Goal: Find specific page/section: Find specific page/section

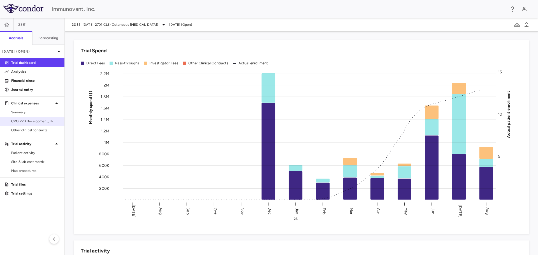
click at [48, 121] on span "CRO PPD Development, LP" at bounding box center [35, 121] width 49 height 5
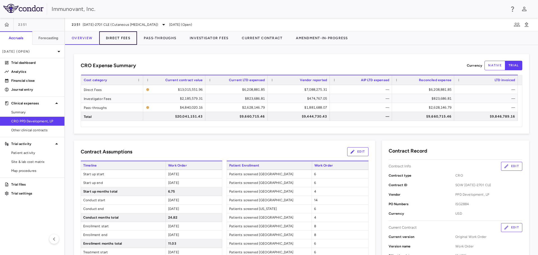
click at [120, 37] on button "Direct Fees" at bounding box center [118, 37] width 38 height 13
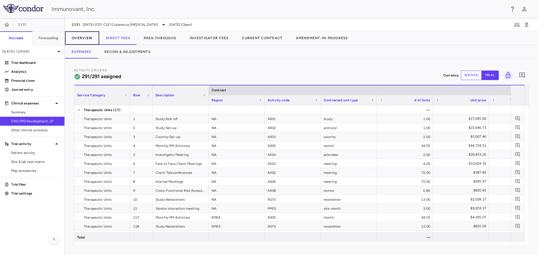
click at [75, 39] on button "Overview" at bounding box center [82, 37] width 34 height 13
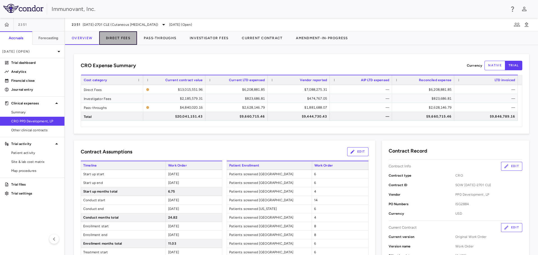
click at [111, 33] on button "Direct Fees" at bounding box center [118, 37] width 38 height 13
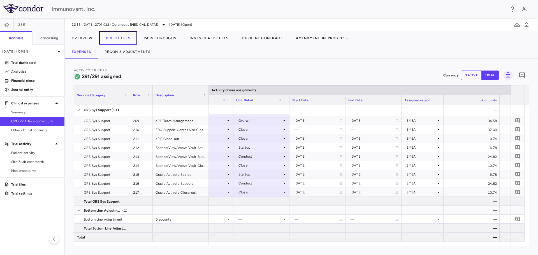
scroll to position [0, 271]
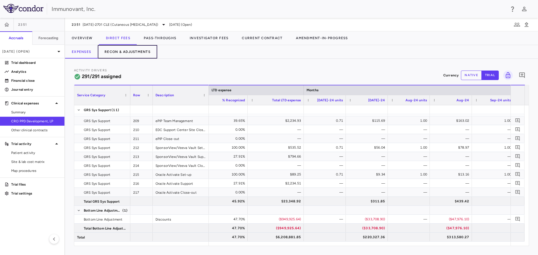
click at [130, 52] on button "Recon & Adjustments" at bounding box center [127, 51] width 59 height 13
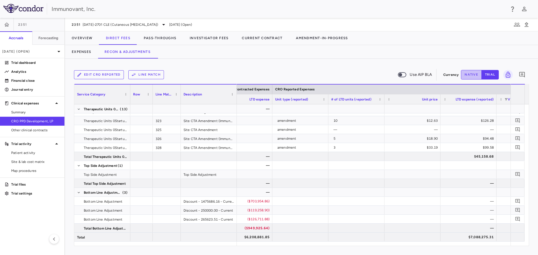
click at [463, 75] on button "native" at bounding box center [471, 75] width 21 height 10
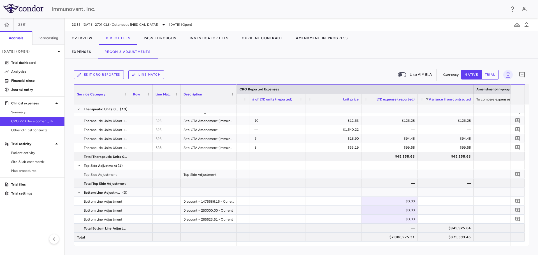
scroll to position [0, 594]
click at [398, 201] on div "$0.00" at bounding box center [386, 201] width 48 height 9
click at [399, 193] on div at bounding box center [385, 192] width 50 height 8
click at [496, 73] on button "trial" at bounding box center [489, 75] width 17 height 10
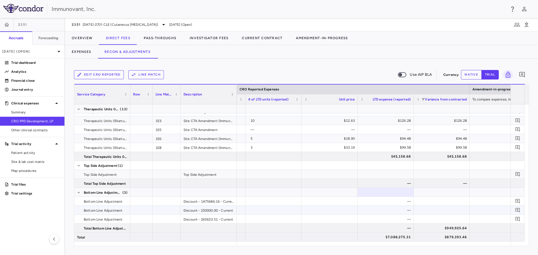
click at [394, 213] on div "—" at bounding box center [386, 210] width 48 height 9
click at [394, 210] on div "—" at bounding box center [386, 210] width 48 height 9
click at [395, 199] on div "—" at bounding box center [386, 201] width 48 height 9
click at [385, 201] on div "—" at bounding box center [386, 201] width 48 height 9
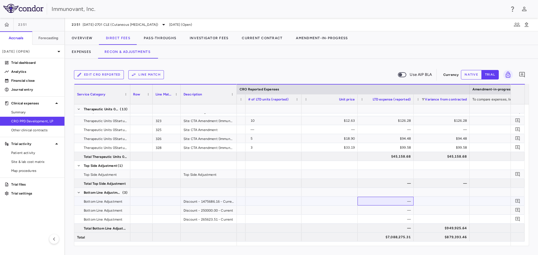
click at [385, 201] on div "—" at bounding box center [386, 201] width 48 height 9
click at [385, 194] on div at bounding box center [385, 192] width 50 height 8
drag, startPoint x: 385, startPoint y: 194, endPoint x: 386, endPoint y: 205, distance: 11.6
click at [385, 195] on div at bounding box center [385, 192] width 50 height 8
click at [386, 210] on div "—" at bounding box center [386, 210] width 48 height 9
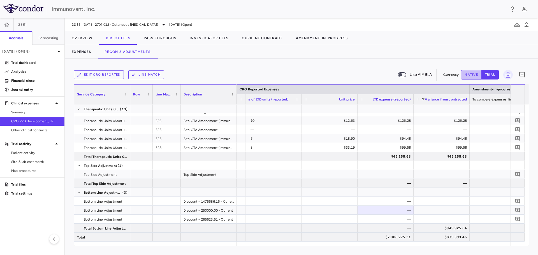
click at [470, 73] on button "native" at bounding box center [471, 75] width 21 height 10
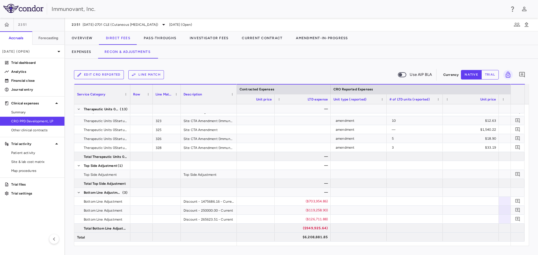
scroll to position [0, 450]
click at [166, 37] on button "Pass-Throughs" at bounding box center [160, 37] width 46 height 13
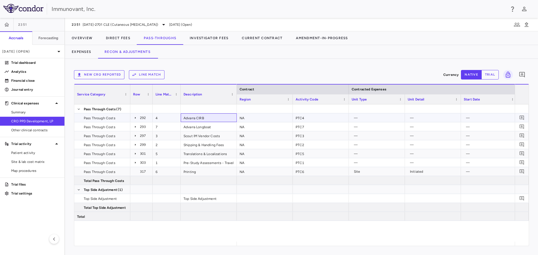
drag, startPoint x: 193, startPoint y: 116, endPoint x: 190, endPoint y: 117, distance: 3.1
click at [190, 117] on div "Advarra CIRB" at bounding box center [209, 117] width 56 height 9
click at [136, 119] on icon at bounding box center [135, 118] width 4 height 4
click at [134, 118] on icon at bounding box center [135, 118] width 4 height 4
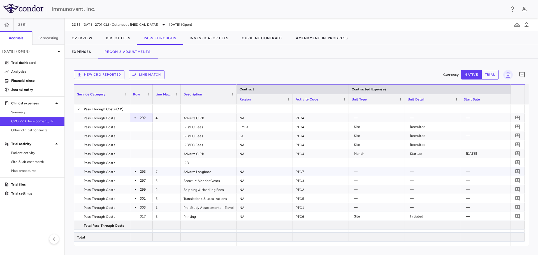
click at [135, 172] on icon at bounding box center [135, 172] width 1 height 2
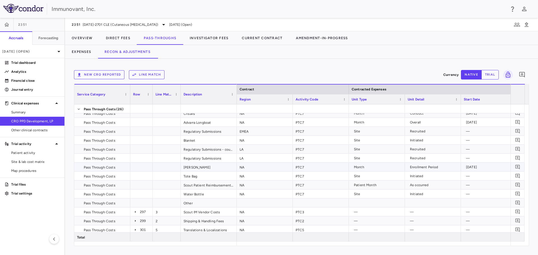
scroll to position [112, 0]
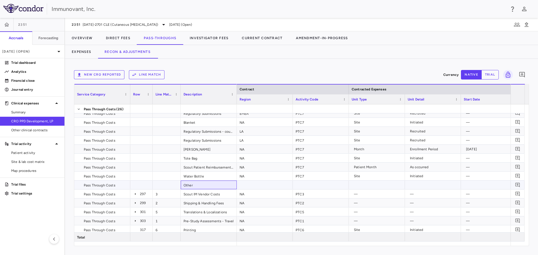
drag, startPoint x: 190, startPoint y: 184, endPoint x: 181, endPoint y: 184, distance: 9.0
click at [181, 184] on div "Other" at bounding box center [209, 185] width 56 height 9
drag, startPoint x: 191, startPoint y: 186, endPoint x: 183, endPoint y: 186, distance: 7.8
click at [183, 186] on div "Other" at bounding box center [209, 185] width 56 height 9
drag, startPoint x: 202, startPoint y: 184, endPoint x: 181, endPoint y: 185, distance: 20.7
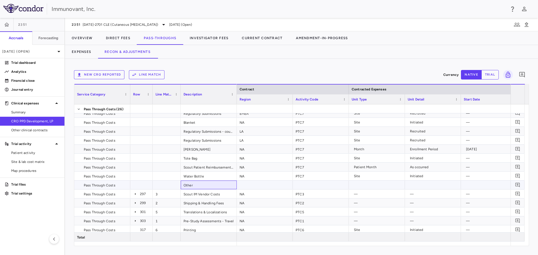
click at [181, 185] on div "Other" at bounding box center [209, 185] width 56 height 9
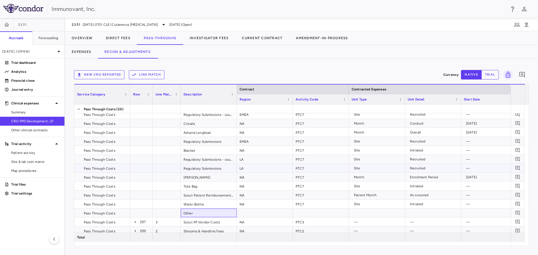
scroll to position [41, 0]
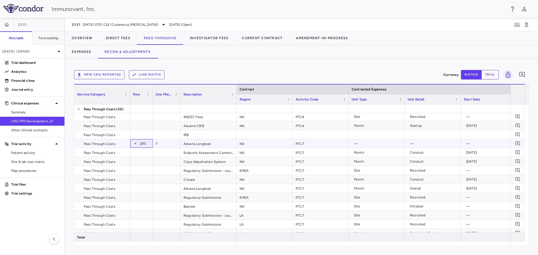
click at [134, 144] on icon at bounding box center [135, 143] width 4 height 4
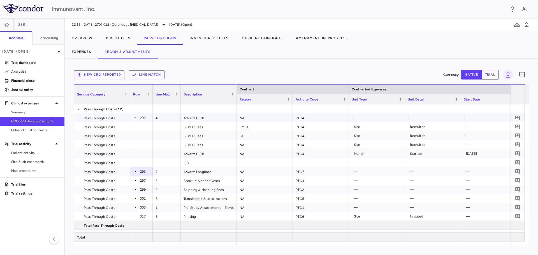
click at [135, 117] on icon at bounding box center [135, 118] width 4 height 4
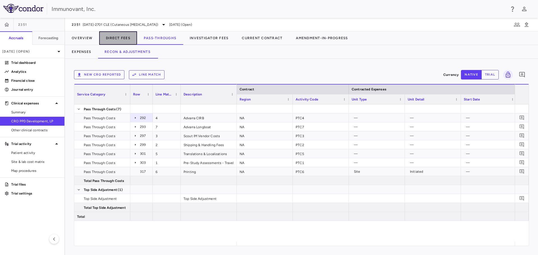
click at [117, 37] on button "Direct Fees" at bounding box center [118, 37] width 38 height 13
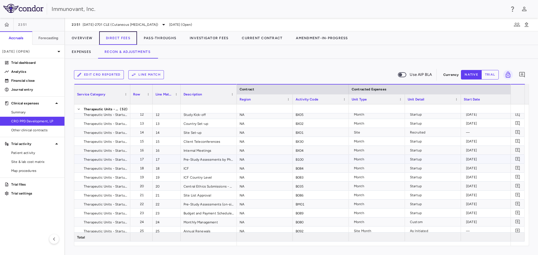
scroll to position [383, 0]
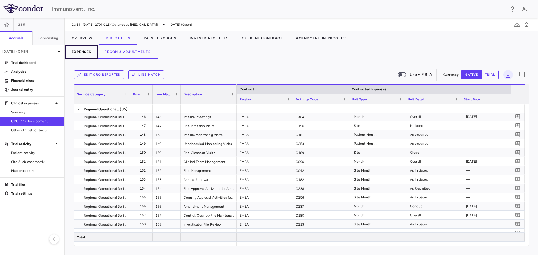
click at [82, 48] on button "Expenses" at bounding box center [81, 51] width 33 height 13
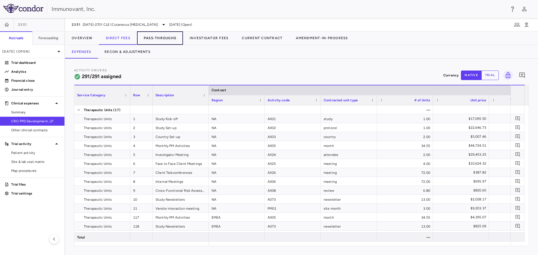
click at [166, 36] on button "Pass-Throughs" at bounding box center [160, 37] width 46 height 13
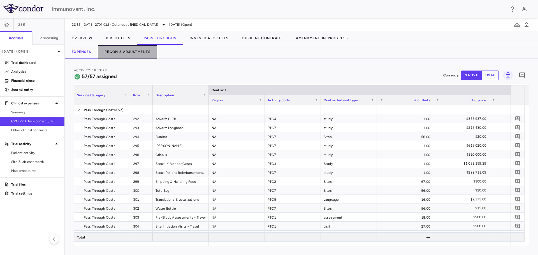
click at [126, 49] on button "Recon & Adjustments" at bounding box center [127, 51] width 59 height 13
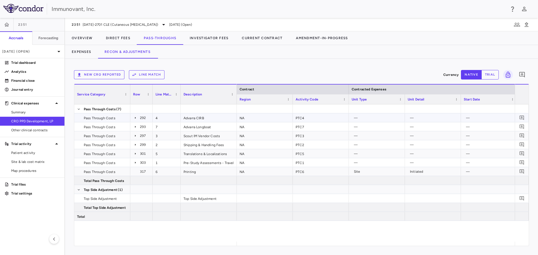
click at [135, 118] on icon at bounding box center [135, 118] width 1 height 2
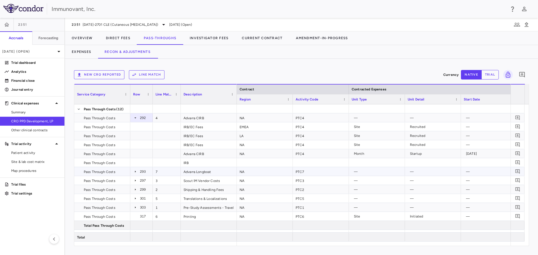
click at [137, 172] on icon at bounding box center [135, 171] width 4 height 4
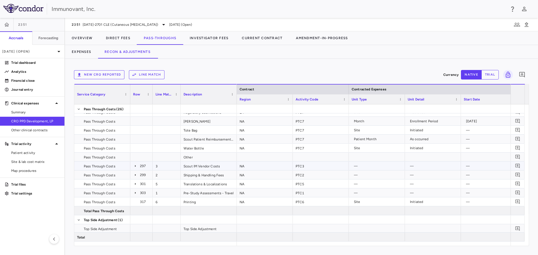
click at [136, 166] on icon at bounding box center [135, 166] width 4 height 4
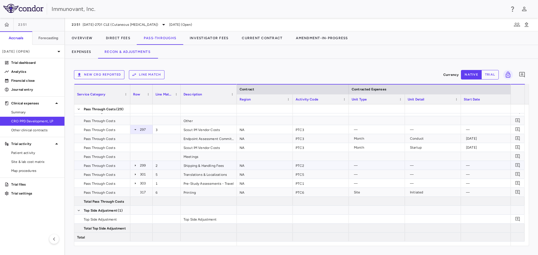
click at [135, 167] on icon at bounding box center [135, 165] width 4 height 4
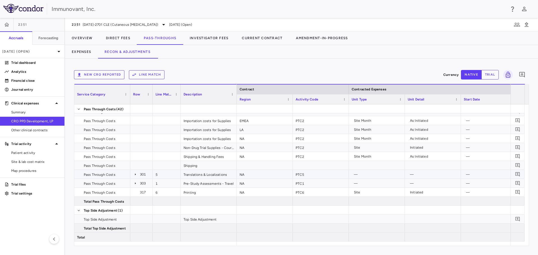
click at [136, 174] on icon at bounding box center [135, 174] width 4 height 4
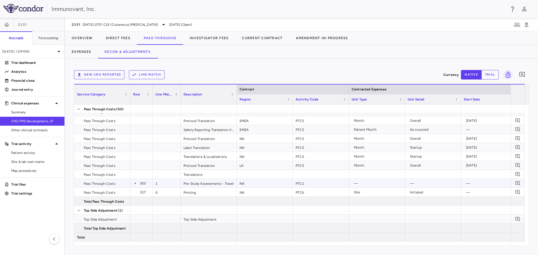
click at [135, 183] on icon at bounding box center [135, 183] width 4 height 4
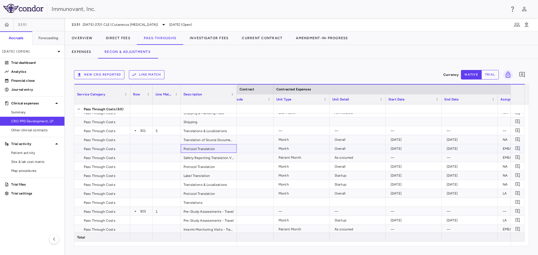
drag, startPoint x: 217, startPoint y: 149, endPoint x: 186, endPoint y: 150, distance: 30.8
click at [186, 150] on div "Protocol Translation" at bounding box center [209, 148] width 56 height 9
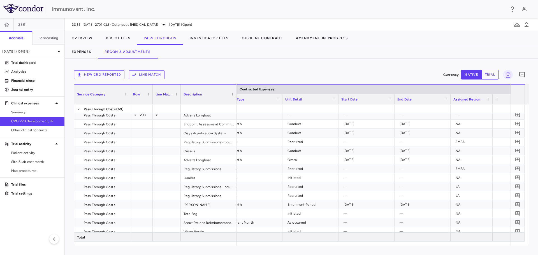
scroll to position [0, 153]
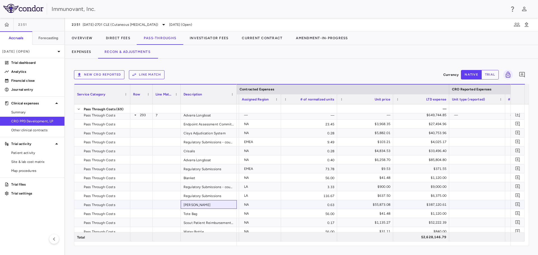
drag, startPoint x: 194, startPoint y: 205, endPoint x: 183, endPoint y: 204, distance: 10.9
click at [183, 204] on div "[PERSON_NAME]" at bounding box center [209, 204] width 56 height 9
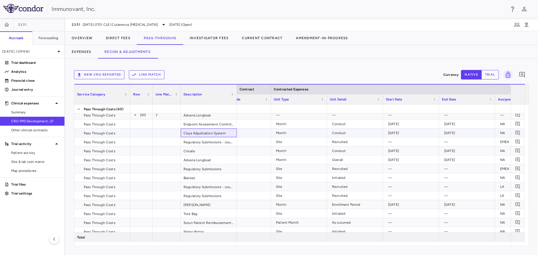
drag, startPoint x: 227, startPoint y: 133, endPoint x: 189, endPoint y: 135, distance: 38.1
click at [189, 135] on div "Cisys Adjudication System" at bounding box center [209, 133] width 56 height 9
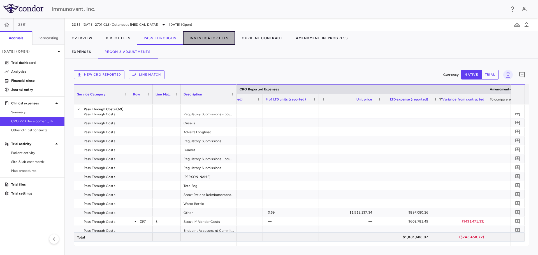
click at [216, 39] on button "Investigator Fees" at bounding box center [209, 37] width 52 height 13
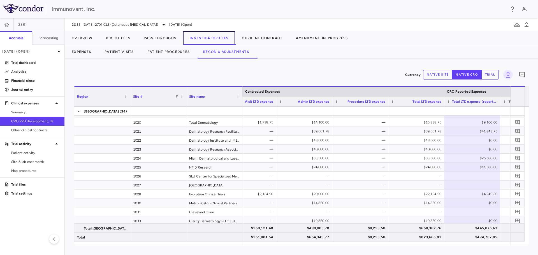
scroll to position [0, 73]
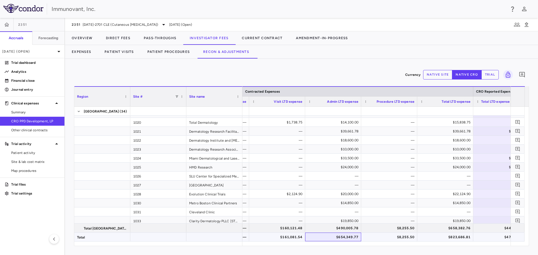
drag, startPoint x: 333, startPoint y: 237, endPoint x: 363, endPoint y: 236, distance: 30.0
click at [363, 236] on div "— $161,081.54 $654,349.77 $8,255.50 $823,686.81 $474,767.05 ($348,919.76)" at bounding box center [473, 237] width 560 height 9
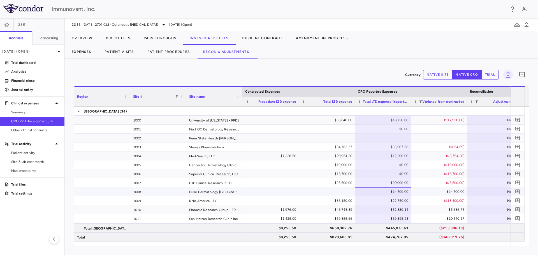
drag, startPoint x: 391, startPoint y: 192, endPoint x: 405, endPoint y: 191, distance: 13.8
click at [405, 191] on div "$14,500.00" at bounding box center [384, 191] width 48 height 9
click at [426, 254] on div "Currency native site native cro trial 0 Region Drag here to set column labels R…" at bounding box center [301, 157] width 473 height 196
click at [402, 251] on div "Currency native site native cro trial 0 Region Drag here to set column labels R…" at bounding box center [301, 157] width 473 height 196
click at [399, 110] on div at bounding box center [383, 111] width 50 height 8
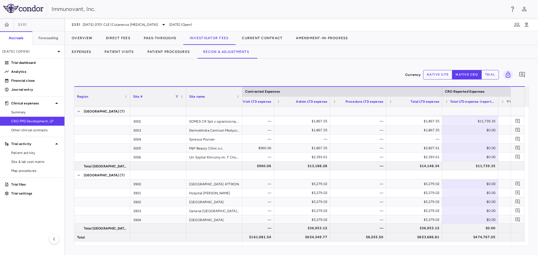
click at [197, 73] on div "Currency native site native cro trial 0" at bounding box center [301, 75] width 455 height 14
click at [32, 161] on span "Site & lab cost matrix" at bounding box center [35, 161] width 49 height 5
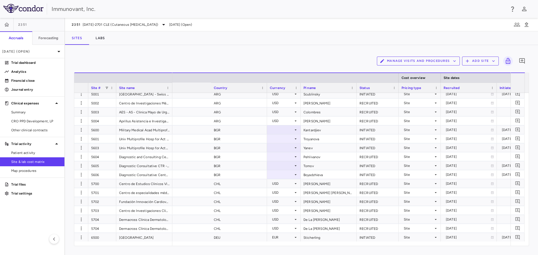
scroll to position [0, 226]
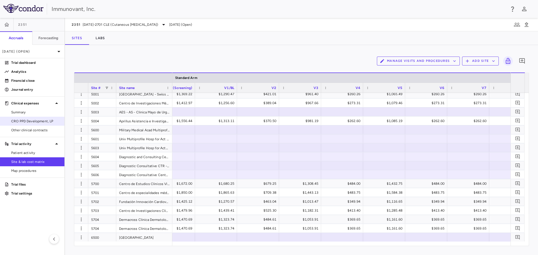
click at [24, 120] on span "CRO PPD Development, LP" at bounding box center [35, 121] width 49 height 5
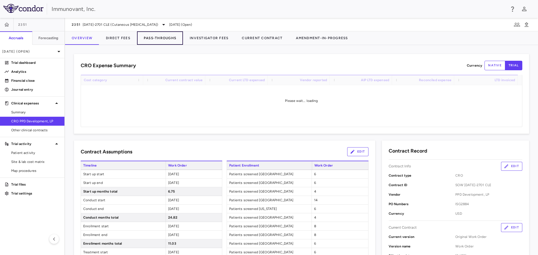
click at [163, 38] on button "Pass-Throughs" at bounding box center [160, 37] width 46 height 13
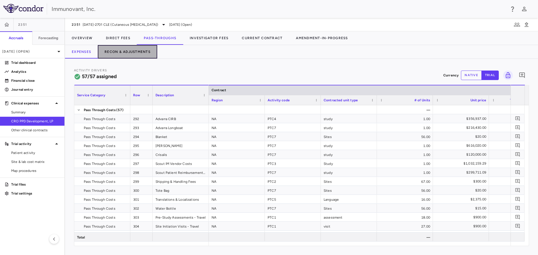
click at [127, 52] on button "Recon & Adjustments" at bounding box center [127, 51] width 59 height 13
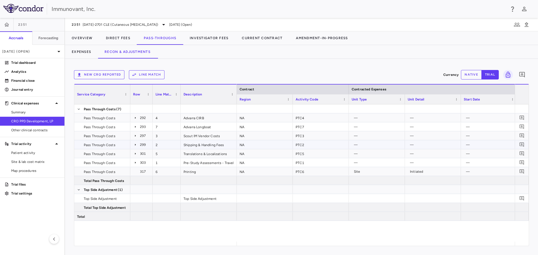
click at [134, 144] on icon at bounding box center [135, 145] width 4 height 4
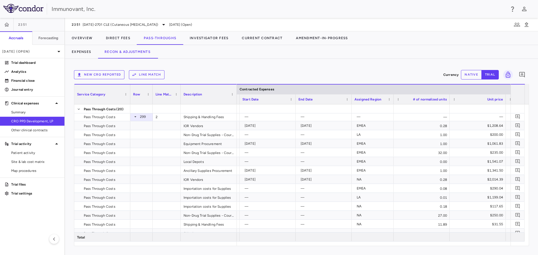
scroll to position [0, 227]
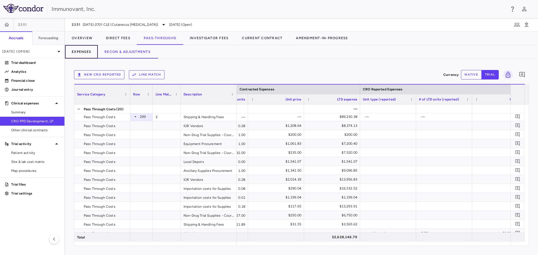
click at [82, 50] on button "Expenses" at bounding box center [81, 51] width 33 height 13
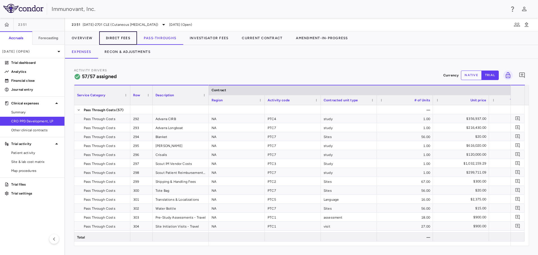
click at [125, 39] on button "Direct Fees" at bounding box center [118, 37] width 38 height 13
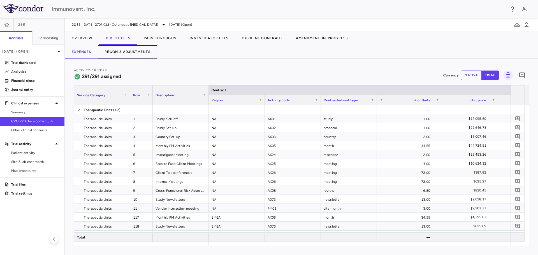
click at [146, 51] on button "Recon & Adjustments" at bounding box center [127, 51] width 59 height 13
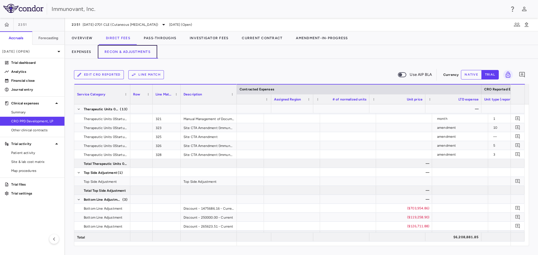
scroll to position [0, 261]
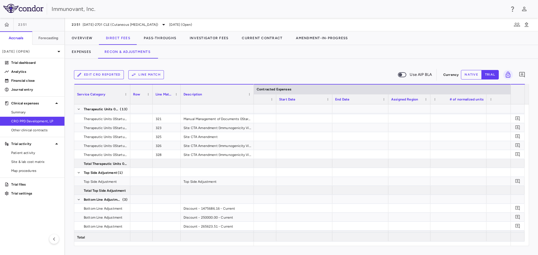
drag, startPoint x: 235, startPoint y: 89, endPoint x: 252, endPoint y: 88, distance: 17.1
click at [252, 88] on div at bounding box center [253, 95] width 2 height 20
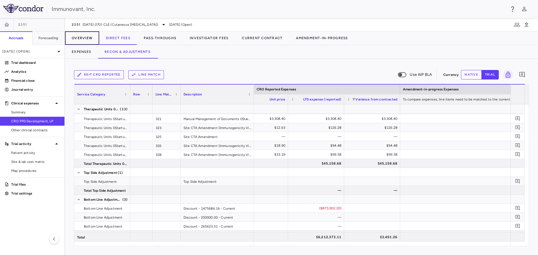
click at [80, 36] on button "Overview" at bounding box center [82, 37] width 34 height 13
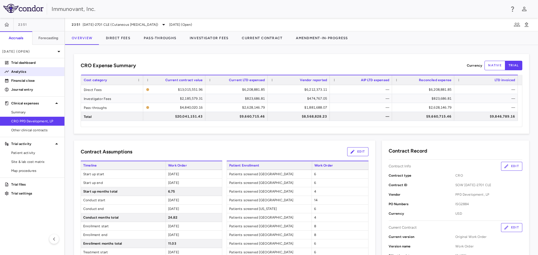
click at [34, 70] on p "Analytics" at bounding box center [35, 71] width 49 height 5
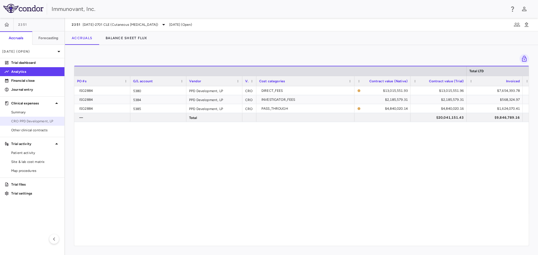
click at [26, 120] on span "CRO PPD Development, LP" at bounding box center [35, 121] width 49 height 5
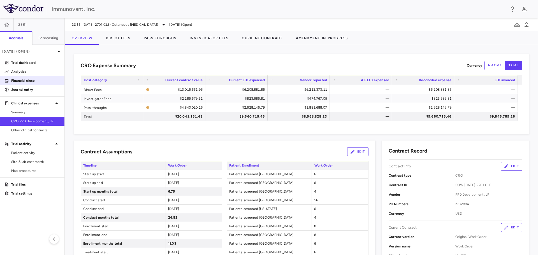
click at [20, 80] on p "Financial close" at bounding box center [35, 80] width 49 height 5
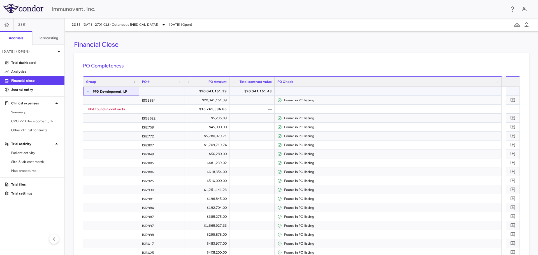
click at [87, 91] on span at bounding box center [87, 91] width 3 height 3
click at [87, 90] on span at bounding box center [87, 91] width 3 height 3
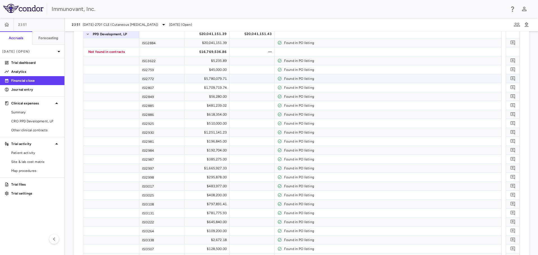
scroll to position [56, 0]
